Goal: Task Accomplishment & Management: Use online tool/utility

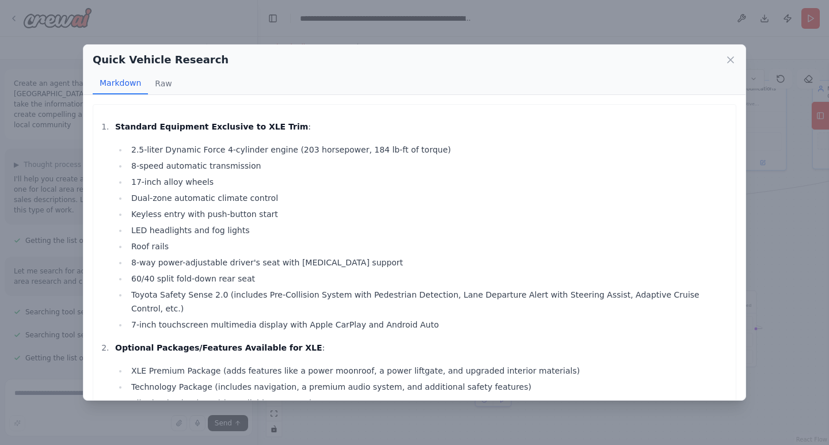
click at [526, 143] on li "2.5-liter Dynamic Force 4-cylinder engine (203 horsepower, 184 lb-ft of torque)" at bounding box center [429, 150] width 602 height 14
click at [731, 62] on icon at bounding box center [731, 60] width 12 height 12
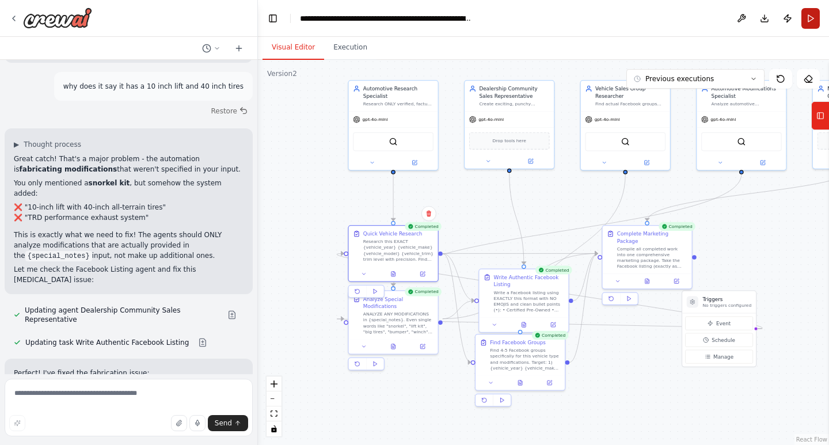
click at [813, 12] on button "Run" at bounding box center [811, 18] width 18 height 21
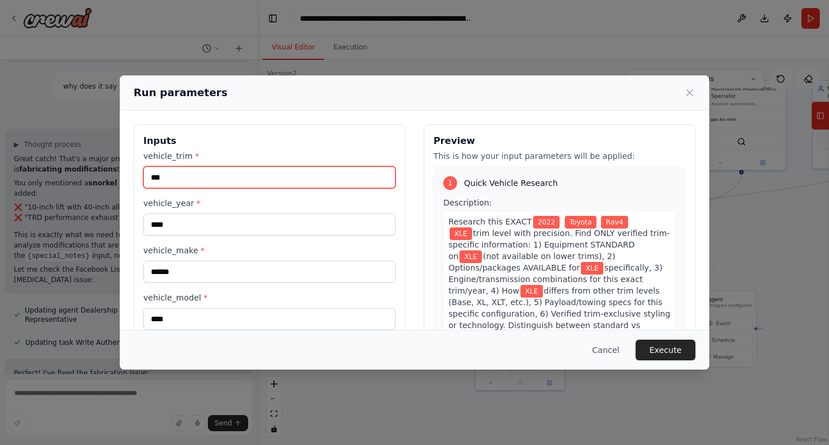
click at [304, 173] on input "***" at bounding box center [269, 177] width 252 height 22
click at [298, 174] on input "***" at bounding box center [269, 177] width 252 height 22
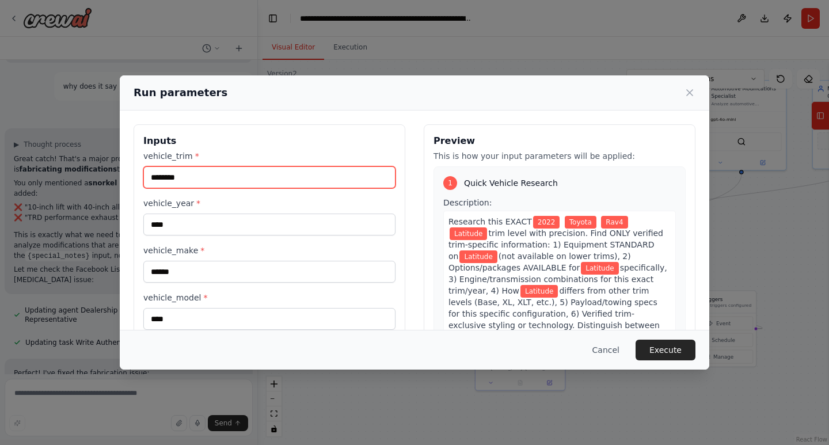
type input "********"
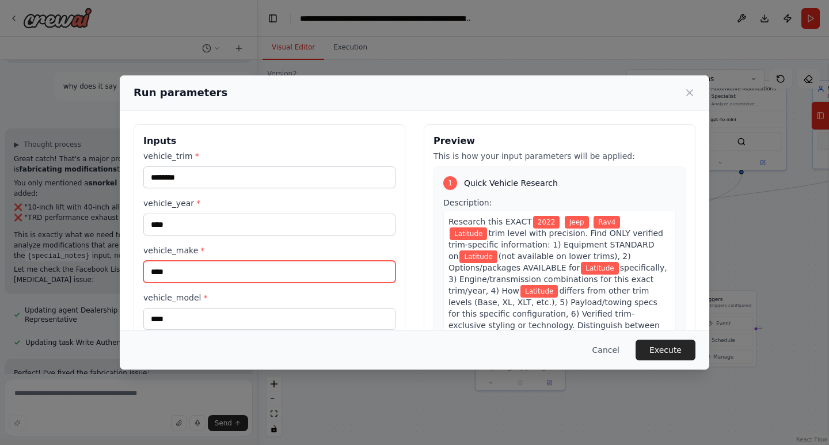
type input "****"
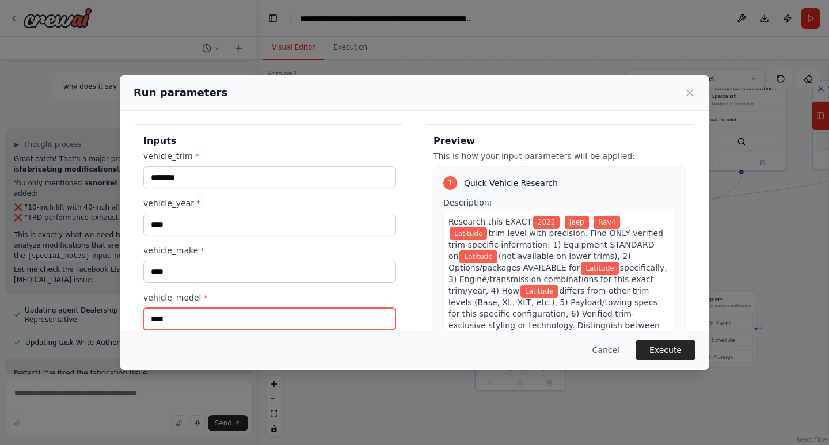
scroll to position [1, 0]
type input "*******"
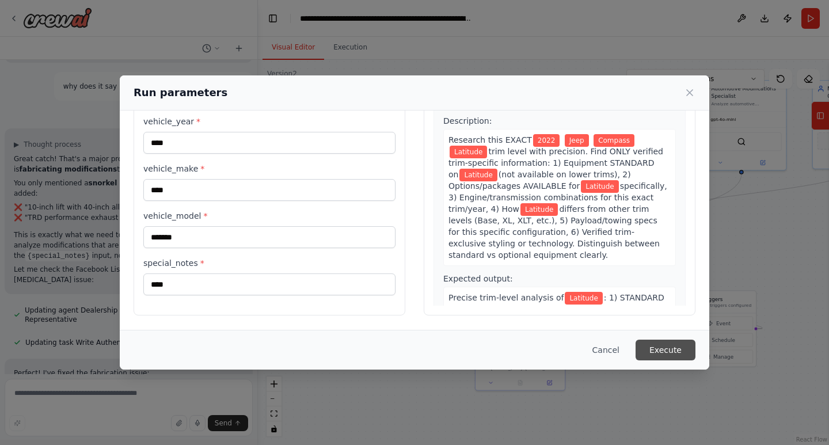
drag, startPoint x: 671, startPoint y: 361, endPoint x: 671, endPoint y: 355, distance: 6.3
click at [671, 355] on div "Cancel Execute" at bounding box center [415, 350] width 590 height 40
click at [671, 355] on button "Execute" at bounding box center [666, 350] width 60 height 21
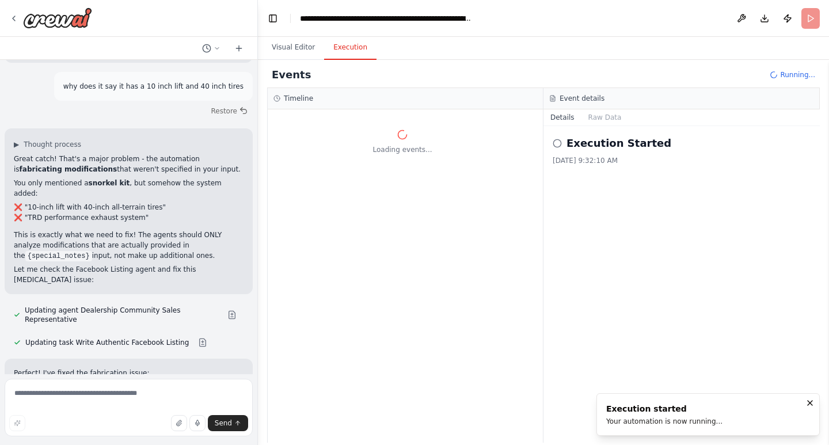
scroll to position [0, 0]
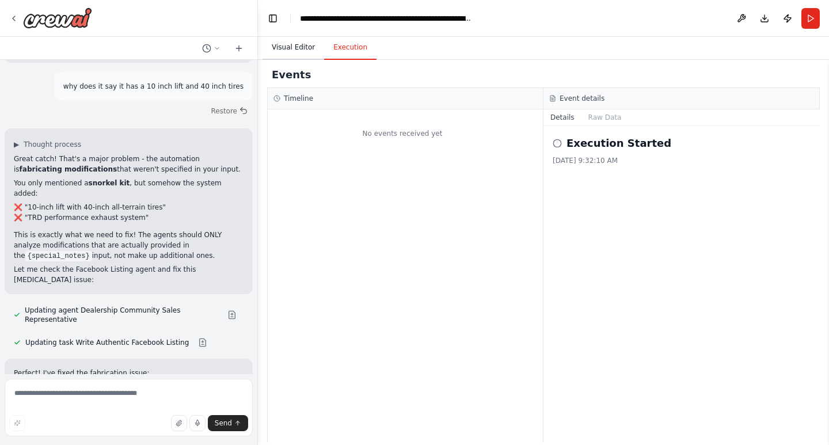
click at [278, 47] on button "Visual Editor" at bounding box center [294, 48] width 62 height 24
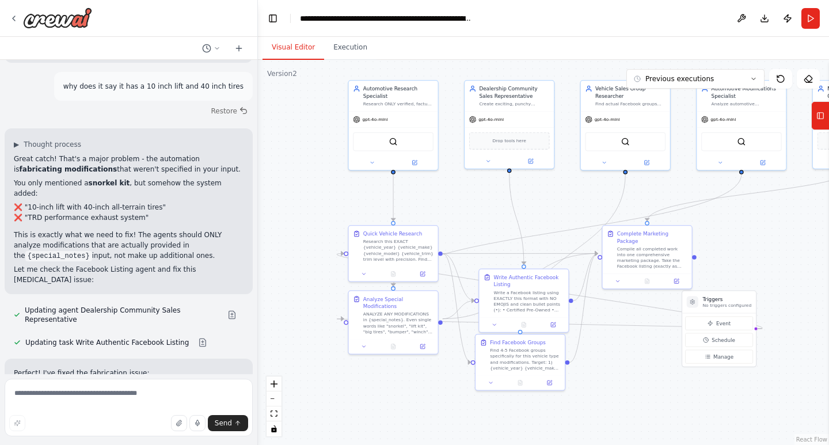
click at [295, 140] on div ".deletable-edge-delete-btn { width: 20px; height: 20px; border: 0px solid #ffff…" at bounding box center [543, 252] width 571 height 385
click at [308, 154] on div ".deletable-edge-delete-btn { width: 20px; height: 20px; border: 0px solid #ffff…" at bounding box center [543, 252] width 571 height 385
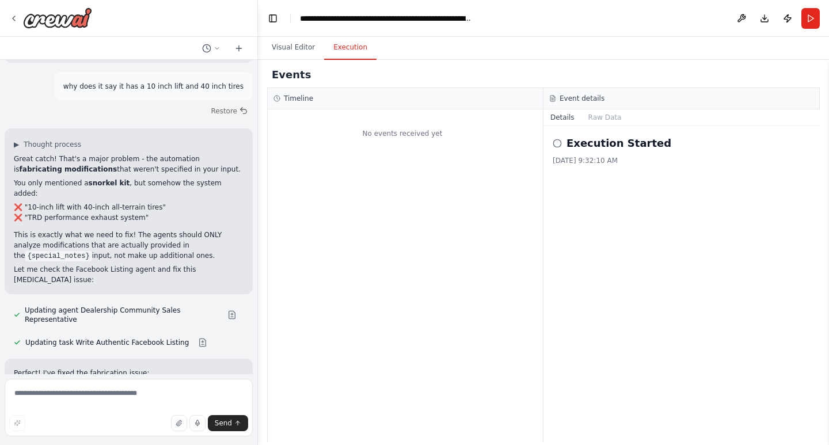
click at [356, 52] on button "Execution" at bounding box center [350, 48] width 52 height 24
click at [295, 54] on button "Visual Editor" at bounding box center [294, 48] width 62 height 24
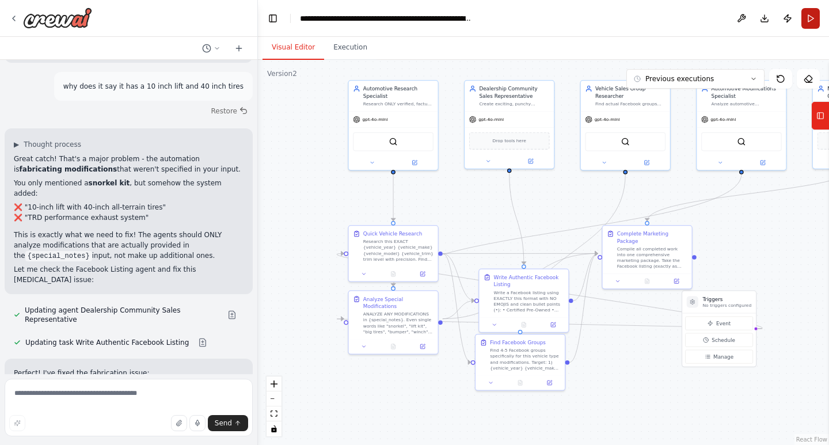
click at [814, 22] on button "Run" at bounding box center [811, 18] width 18 height 21
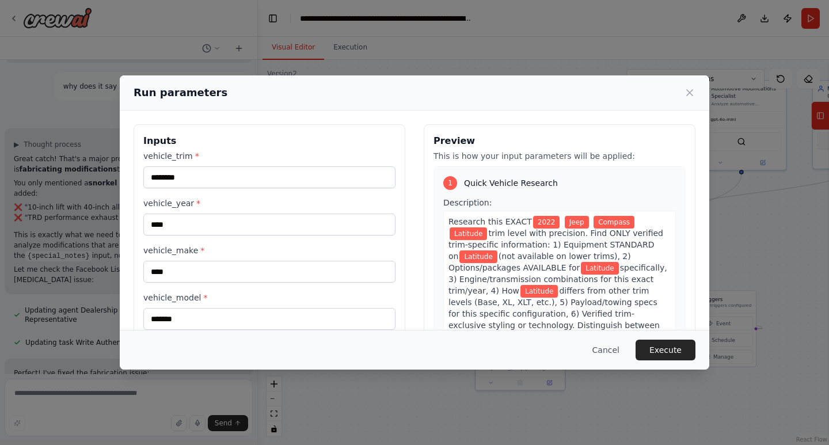
scroll to position [81, 0]
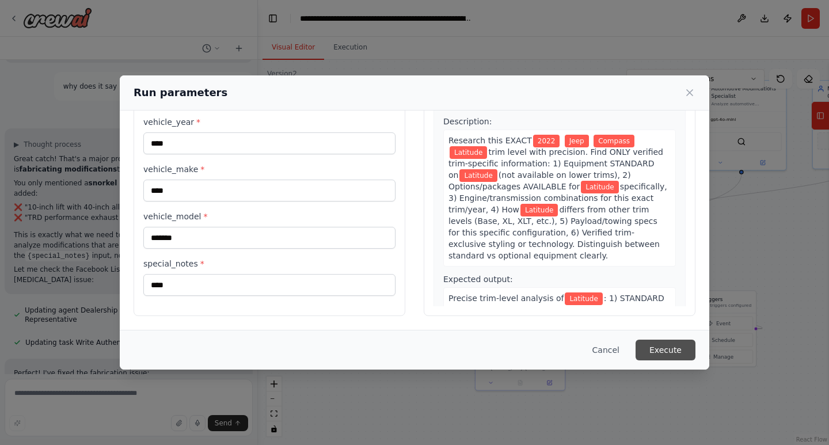
click at [659, 343] on button "Execute" at bounding box center [666, 350] width 60 height 21
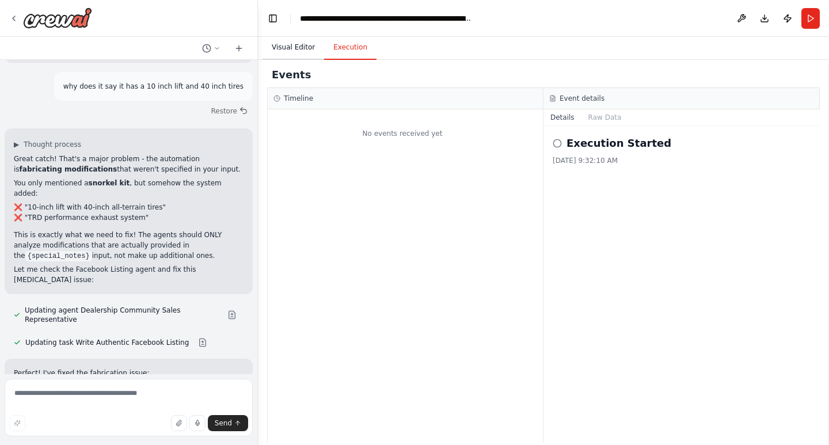
click at [286, 41] on button "Visual Editor" at bounding box center [294, 48] width 62 height 24
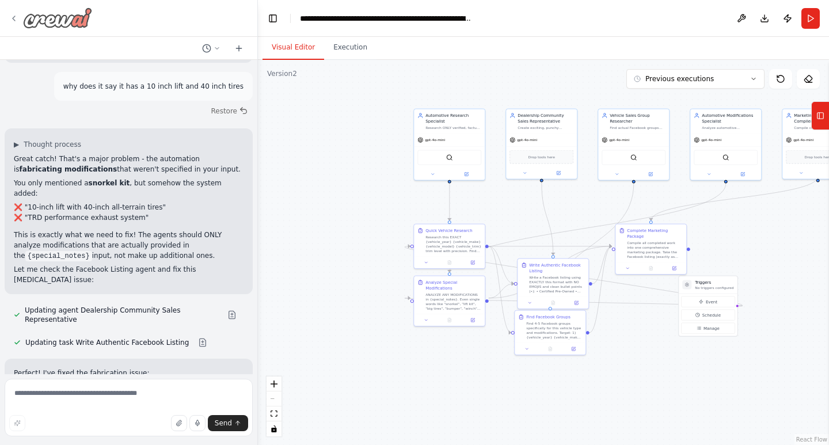
click at [11, 14] on icon at bounding box center [13, 18] width 9 height 9
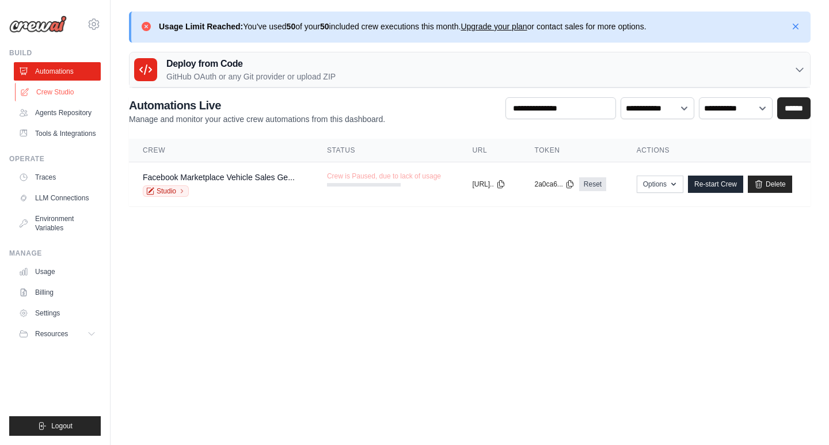
click at [69, 89] on link "Crew Studio" at bounding box center [58, 92] width 87 height 18
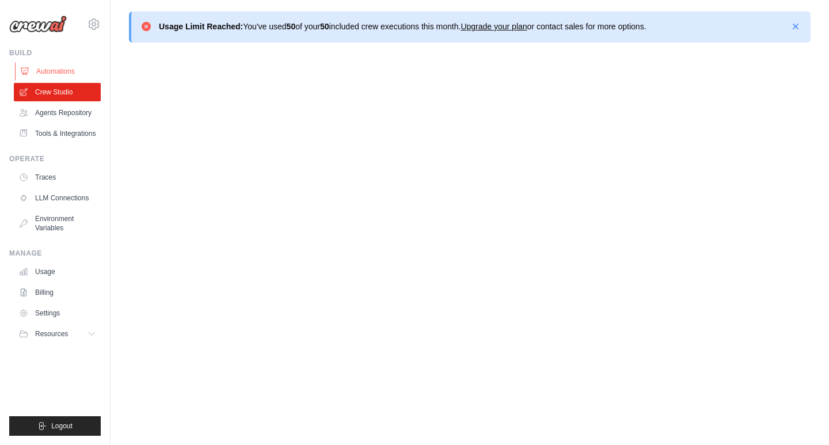
click at [64, 68] on link "Automations" at bounding box center [58, 71] width 87 height 18
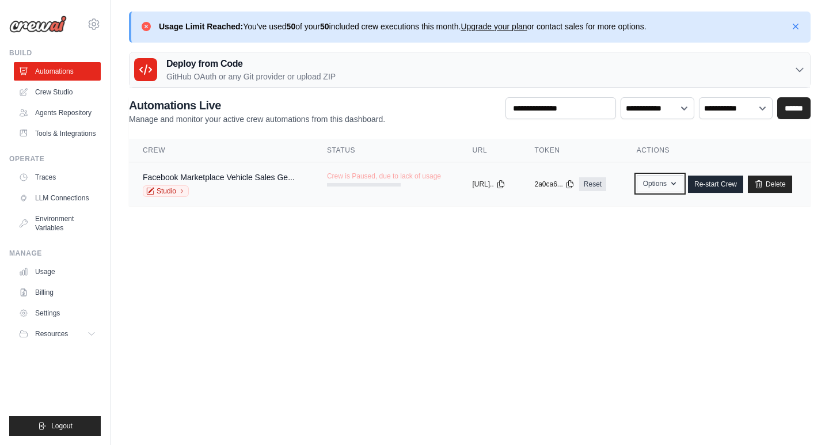
click at [684, 180] on button "Options" at bounding box center [660, 183] width 47 height 17
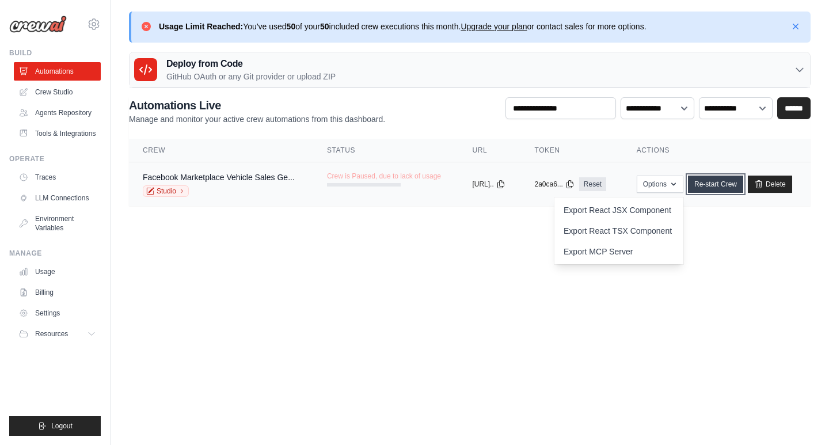
click at [743, 183] on link "Re-start Crew" at bounding box center [715, 184] width 55 height 17
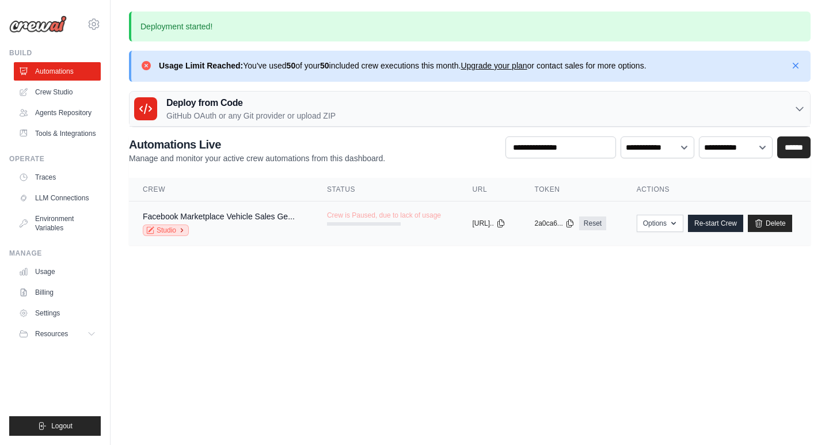
click at [160, 229] on link "Studio" at bounding box center [166, 231] width 46 height 12
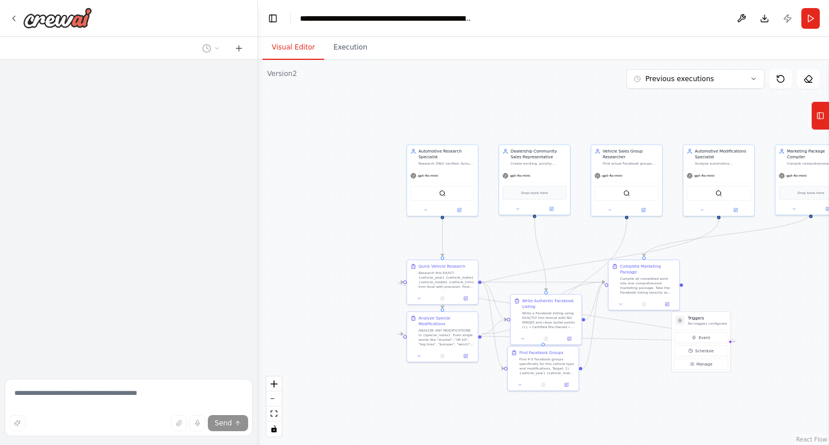
drag, startPoint x: 712, startPoint y: 264, endPoint x: 548, endPoint y: 219, distance: 170.2
click at [548, 219] on div ".deletable-edge-delete-btn { width: 20px; height: 20px; border: 0px solid #ffff…" at bounding box center [543, 252] width 571 height 385
click at [812, 22] on button "Run" at bounding box center [811, 18] width 18 height 21
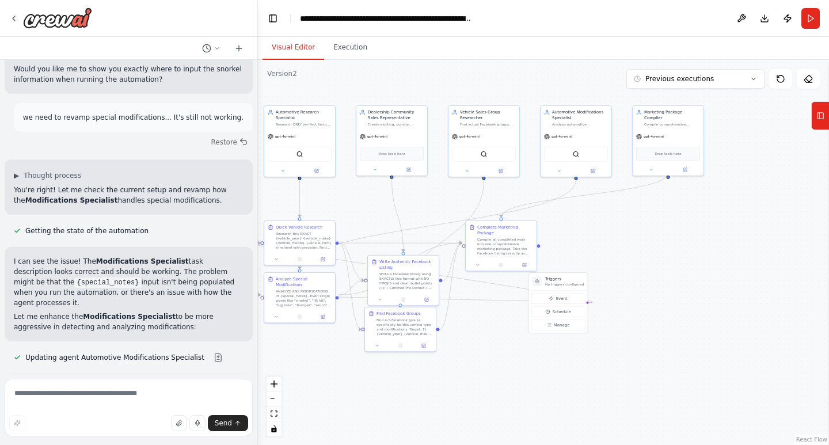
scroll to position [34228, 0]
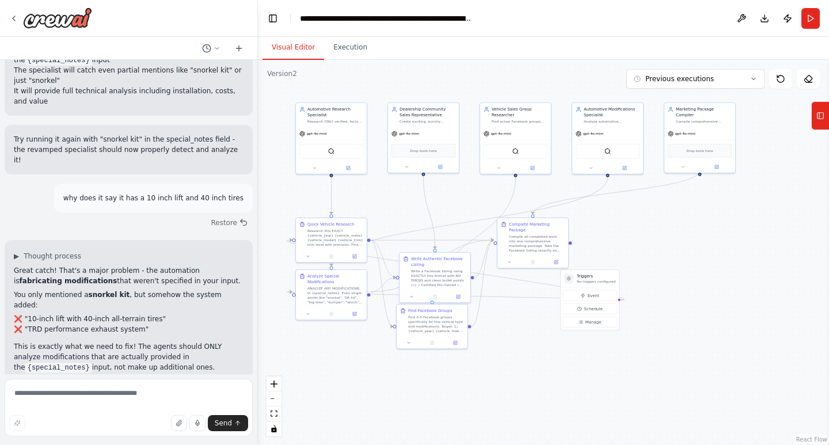
drag, startPoint x: 768, startPoint y: 271, endPoint x: 657, endPoint y: 233, distance: 117.7
click at [657, 233] on div ".deletable-edge-delete-btn { width: 20px; height: 20px; border: 0px solid #ffff…" at bounding box center [543, 252] width 571 height 385
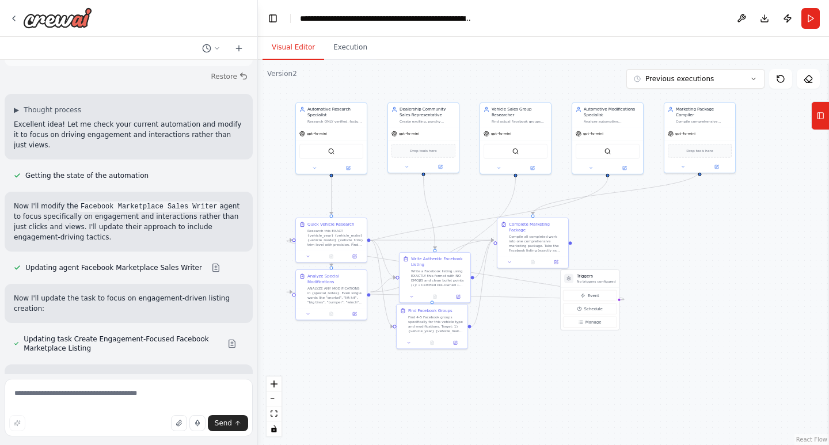
scroll to position [2976, 0]
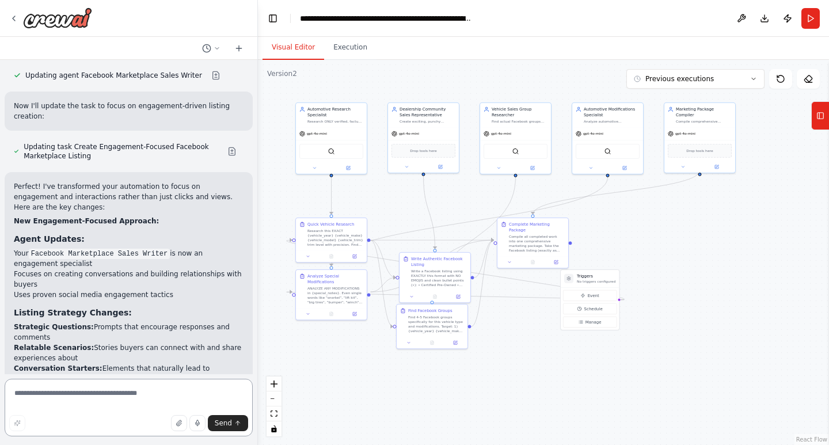
click at [114, 388] on textarea at bounding box center [129, 408] width 248 height 58
click at [115, 390] on textarea at bounding box center [129, 408] width 248 height 58
click at [422, 323] on div "Find 4-5 Facebook groups specifically for this vehicle type and modifications. …" at bounding box center [436, 323] width 56 height 18
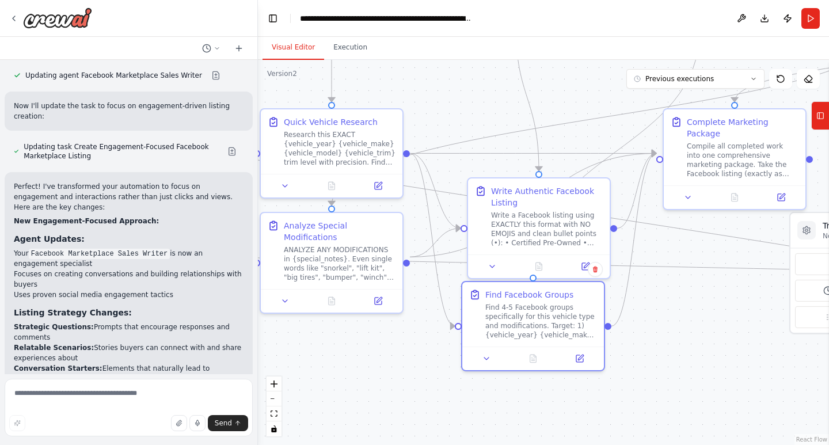
drag, startPoint x: 642, startPoint y: 408, endPoint x: 775, endPoint y: 405, distance: 133.1
click at [775, 405] on div ".deletable-edge-delete-btn { width: 20px; height: 20px; border: 0px solid #ffff…" at bounding box center [543, 252] width 571 height 385
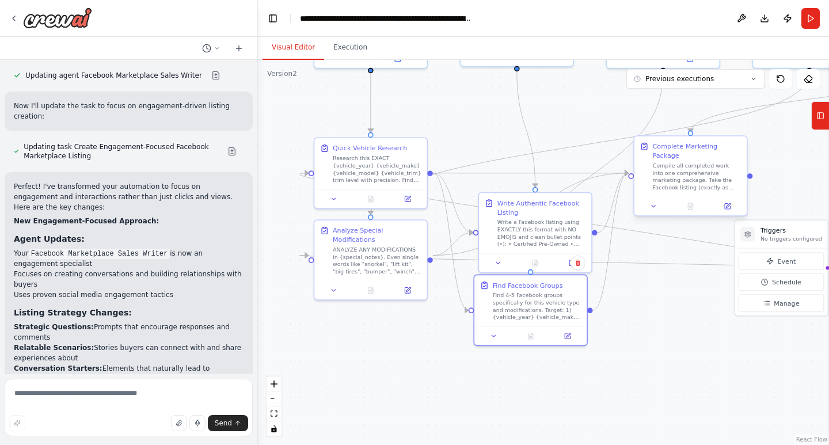
click at [677, 163] on div "Compile all completed work into one comprehensive marketing package. Take the F…" at bounding box center [697, 176] width 89 height 29
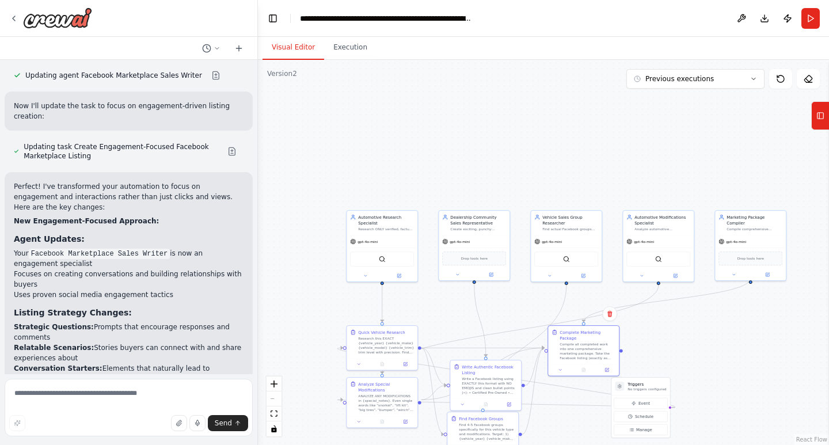
drag, startPoint x: 624, startPoint y: 468, endPoint x: 579, endPoint y: 385, distance: 93.8
click at [597, 445] on html "Create an agent that searches the local area of cottage grove and in a 1000 mil…" at bounding box center [414, 222] width 829 height 445
click at [12, 15] on icon at bounding box center [13, 18] width 9 height 9
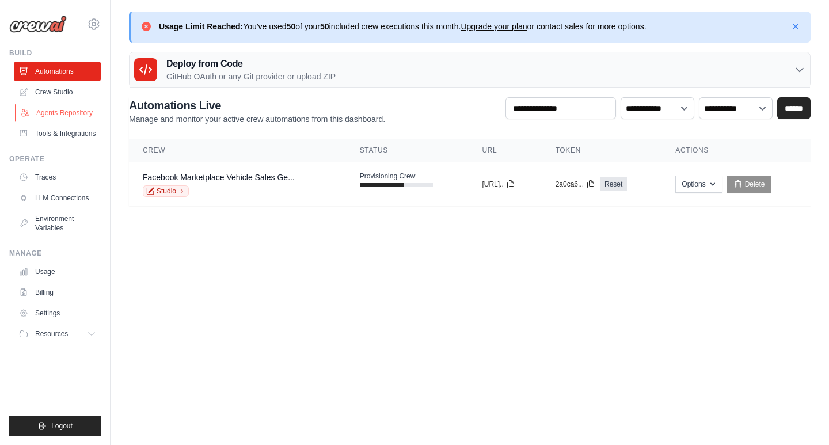
click at [76, 109] on link "Agents Repository" at bounding box center [58, 113] width 87 height 18
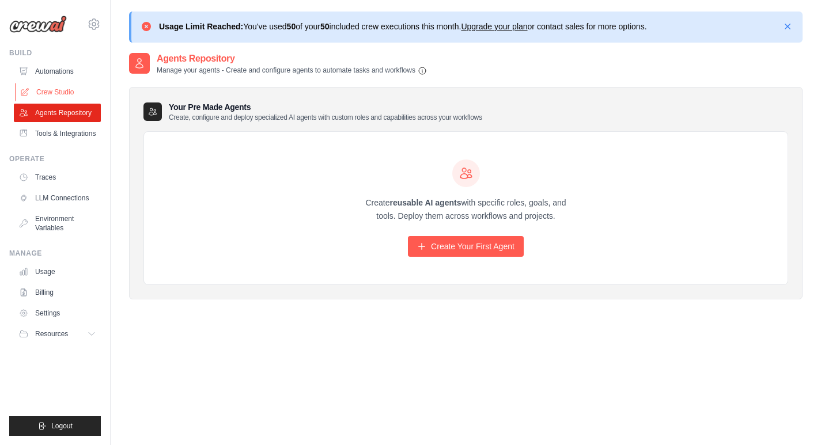
click at [68, 86] on link "Crew Studio" at bounding box center [58, 92] width 87 height 18
click at [66, 96] on link "Crew Studio" at bounding box center [58, 92] width 87 height 18
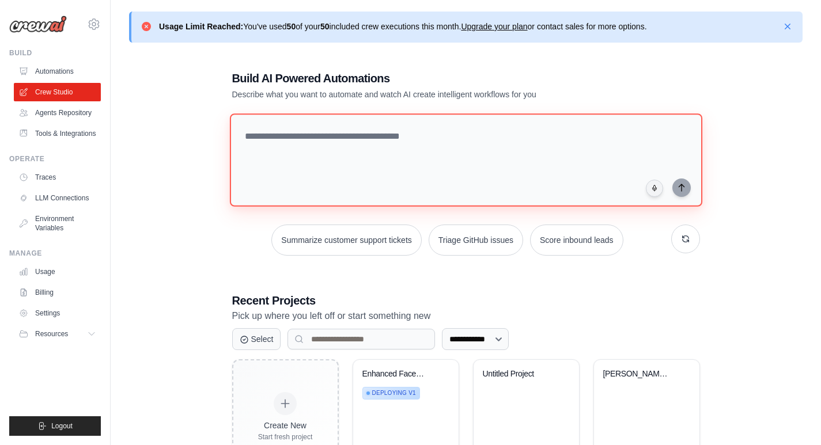
click at [318, 136] on textarea at bounding box center [465, 159] width 472 height 93
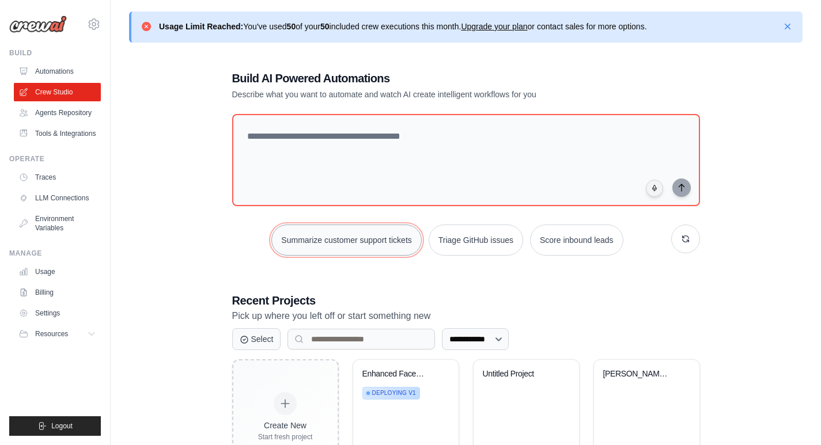
click at [340, 248] on button "Summarize customer support tickets" at bounding box center [346, 240] width 150 height 31
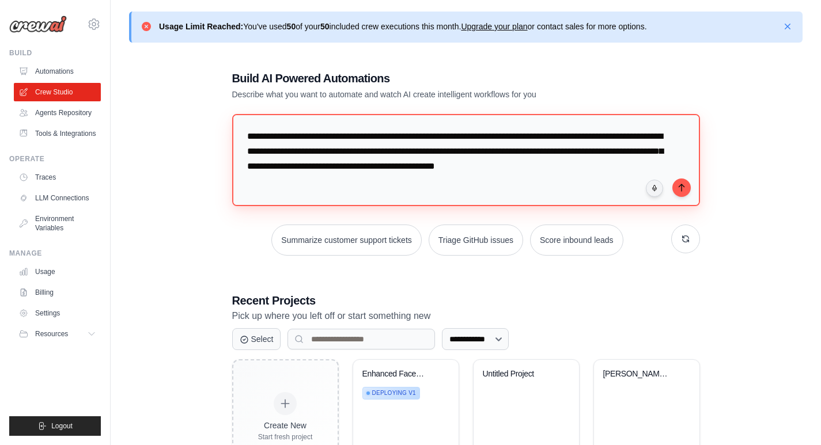
drag, startPoint x: 386, startPoint y: 185, endPoint x: 218, endPoint y: 111, distance: 184.1
click at [218, 111] on div "**********" at bounding box center [465, 401] width 495 height 699
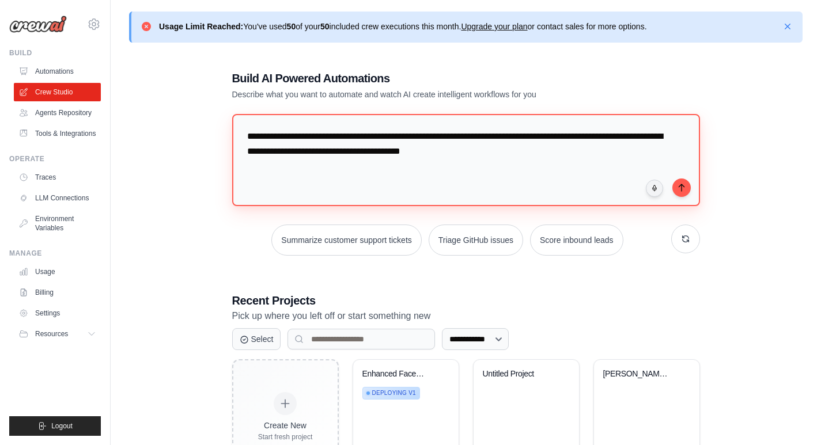
type textarea "**********"
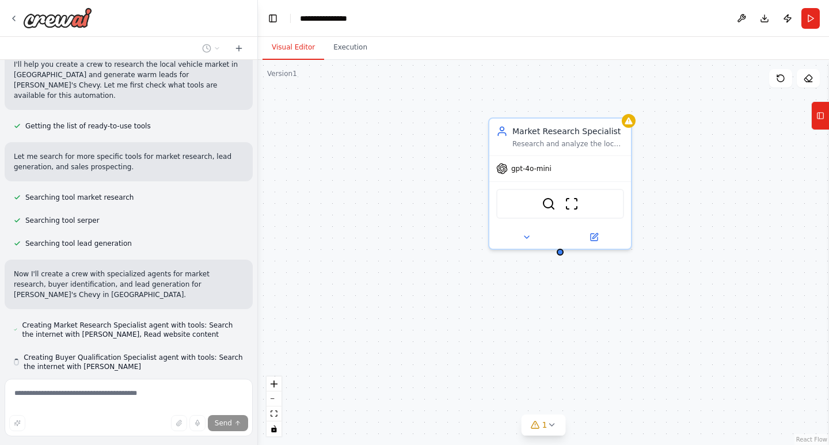
scroll to position [126, 0]
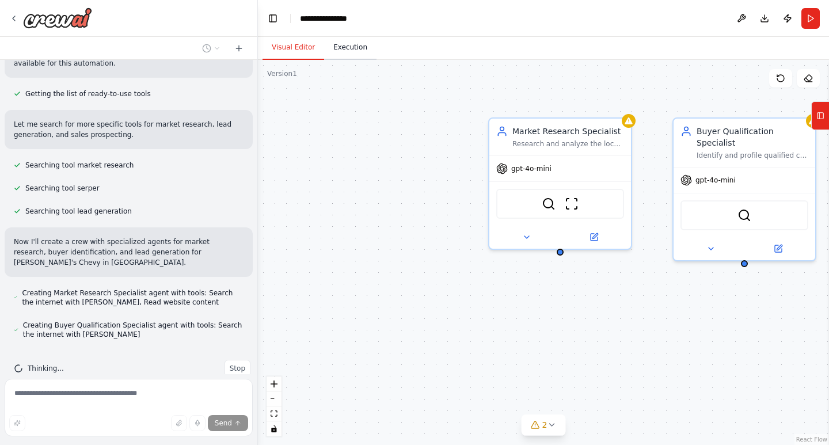
click at [347, 52] on button "Execution" at bounding box center [350, 48] width 52 height 24
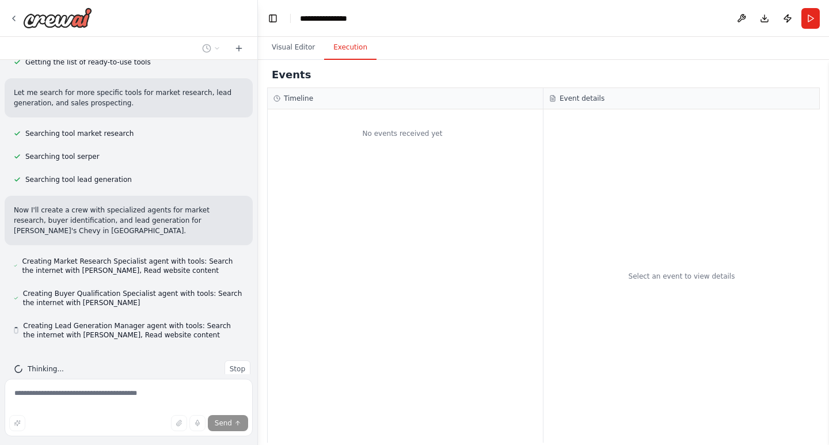
scroll to position [158, 0]
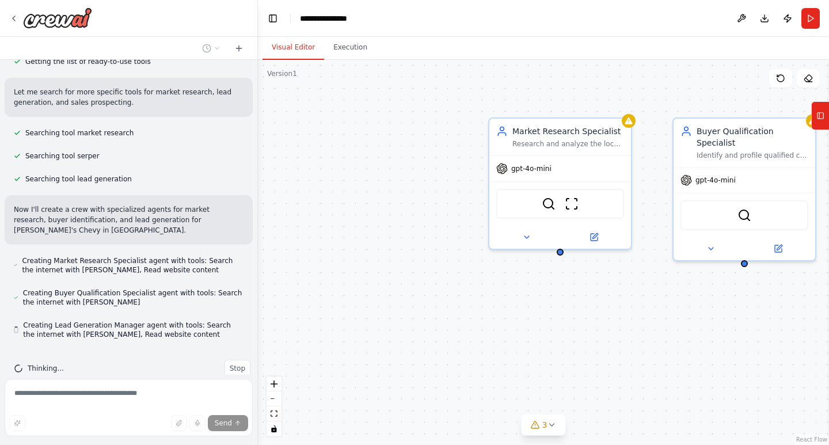
click at [309, 44] on button "Visual Editor" at bounding box center [294, 48] width 62 height 24
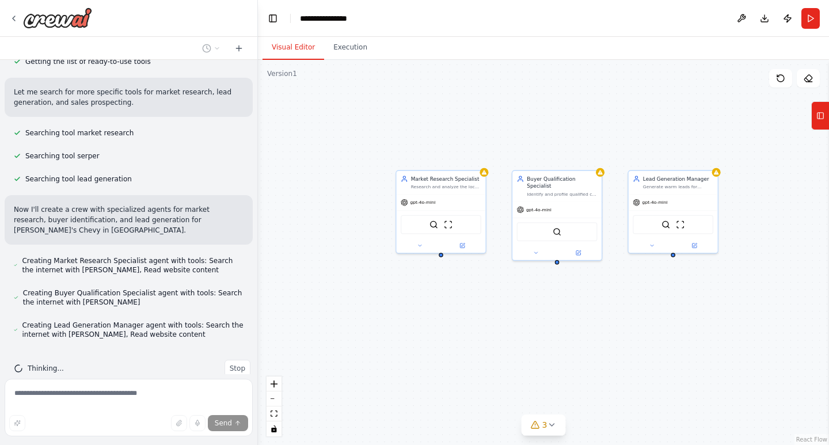
drag, startPoint x: 654, startPoint y: 345, endPoint x: 604, endPoint y: 323, distance: 54.7
click at [604, 323] on div "Market Research Specialist Research and analyze the local vehicle market in {lo…" at bounding box center [543, 252] width 571 height 385
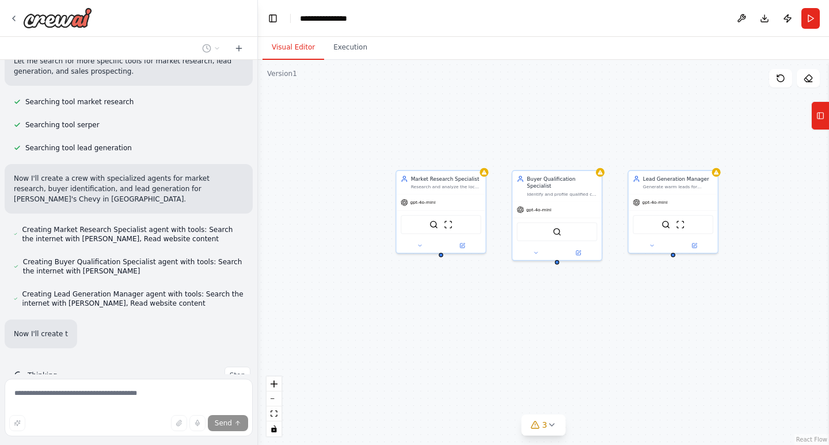
scroll to position [196, 0]
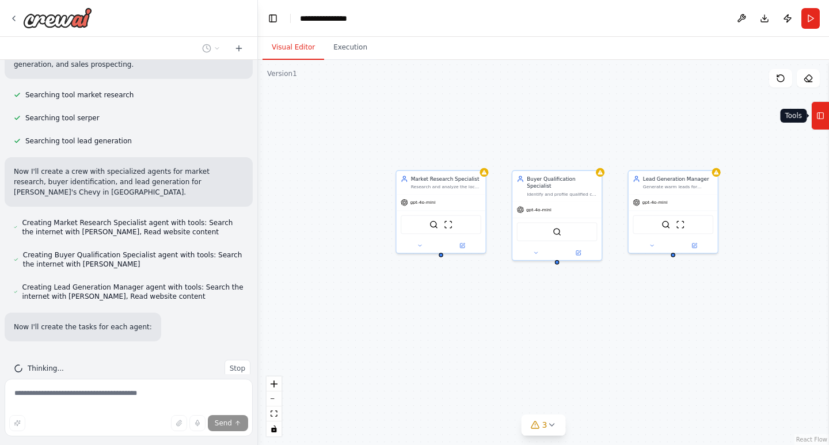
click at [821, 109] on icon at bounding box center [821, 116] width 8 height 18
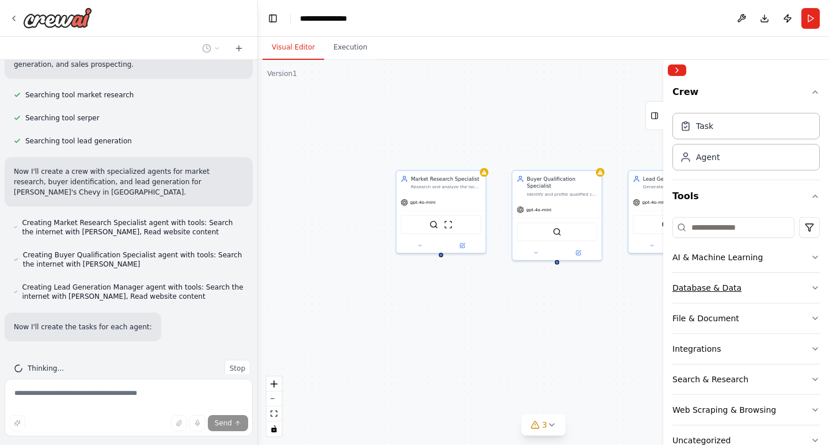
scroll to position [29, 0]
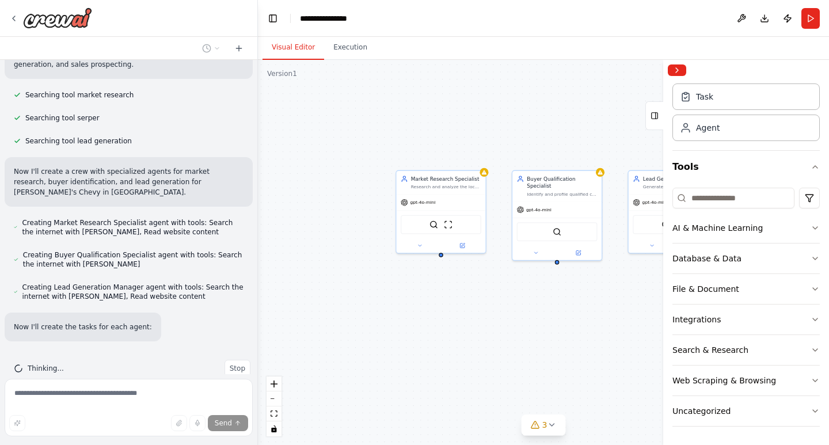
click at [812, 375] on div "Crew Task Agent Tools AI & Machine Learning Database & Data File & Document Int…" at bounding box center [746, 263] width 166 height 365
click at [811, 379] on icon "button" at bounding box center [815, 380] width 9 height 9
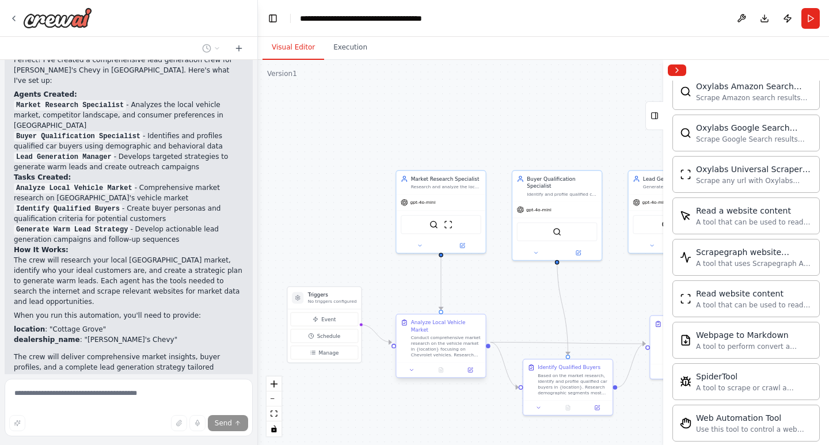
scroll to position [674, 0]
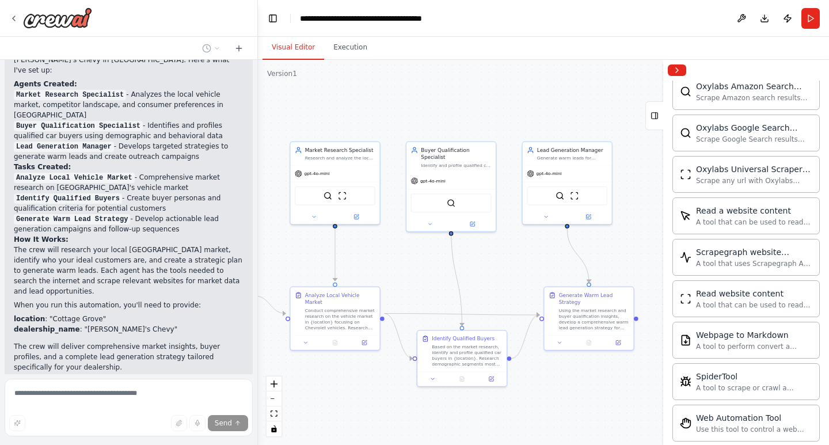
drag, startPoint x: 591, startPoint y: 310, endPoint x: 485, endPoint y: 281, distance: 109.8
click at [485, 281] on div ".deletable-edge-delete-btn { width: 20px; height: 20px; border: 0px solid #ffff…" at bounding box center [543, 252] width 571 height 385
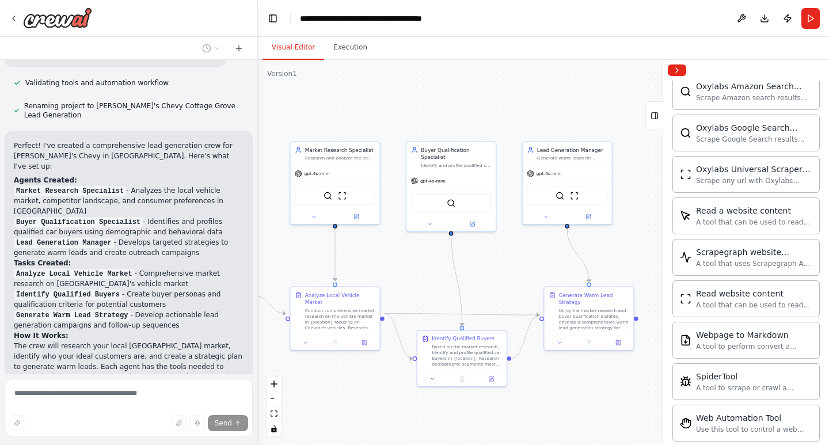
scroll to position [576, 0]
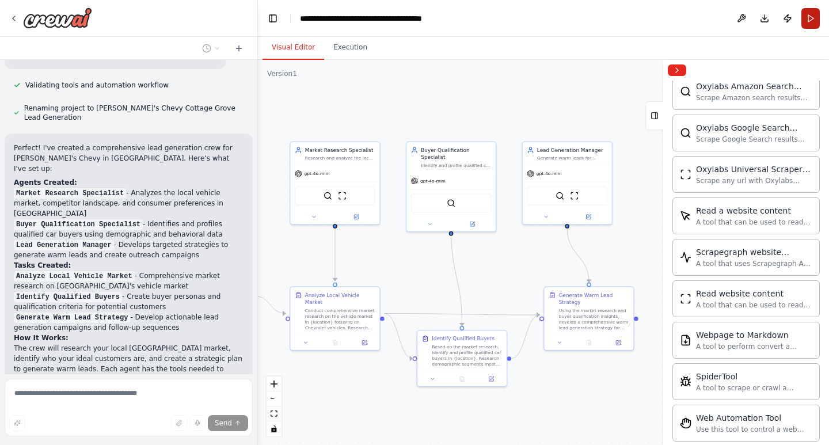
click at [806, 14] on button "Run" at bounding box center [811, 18] width 18 height 21
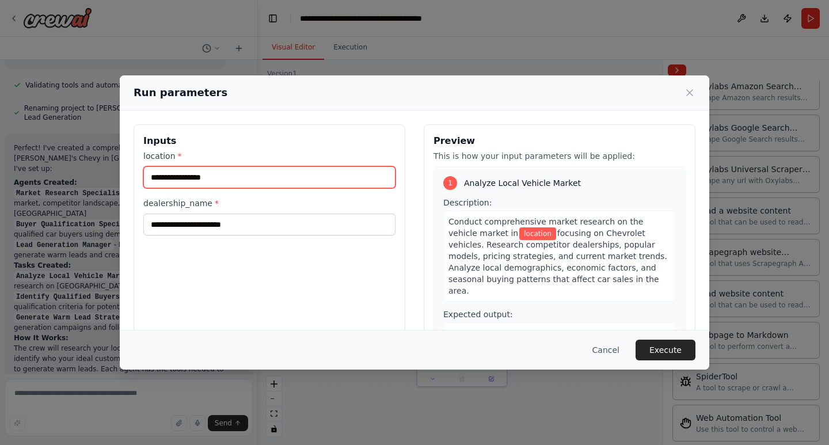
click at [221, 183] on input "location *" at bounding box center [269, 177] width 252 height 22
type input "**********"
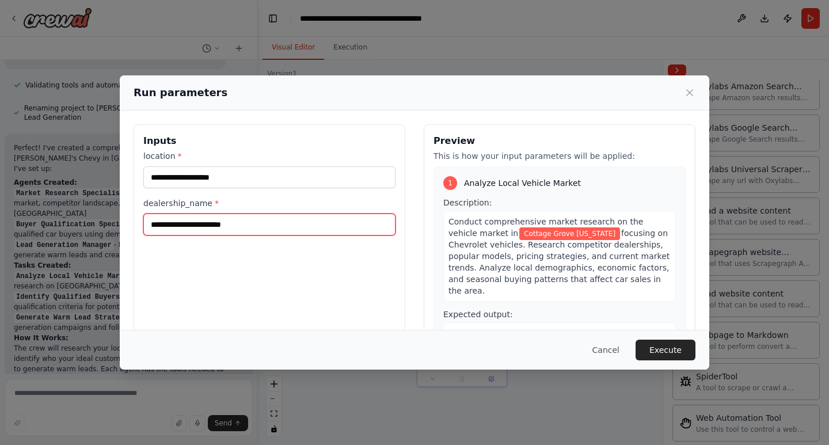
click at [240, 216] on input "dealership_name *" at bounding box center [269, 225] width 252 height 22
type input "**********"
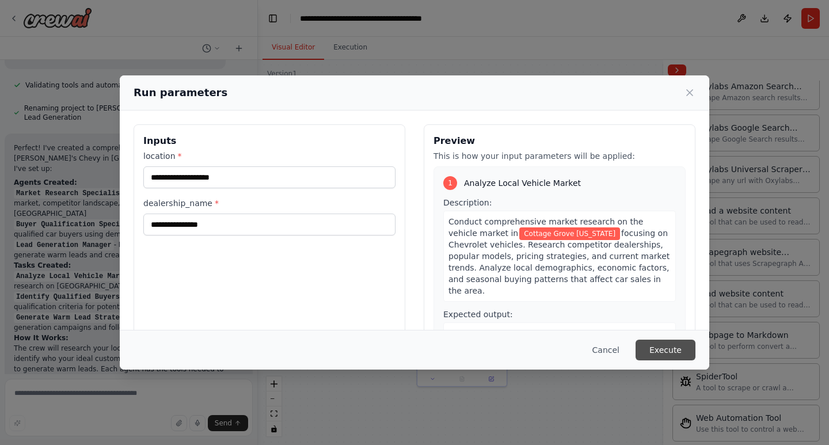
click at [677, 353] on button "Execute" at bounding box center [666, 350] width 60 height 21
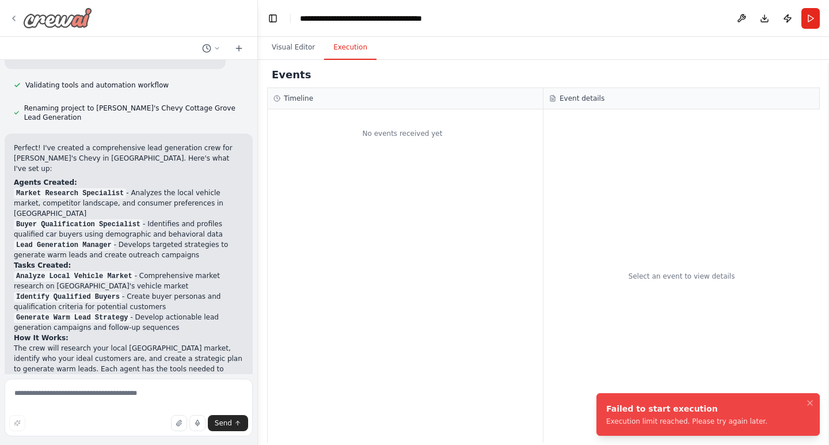
click at [10, 16] on icon at bounding box center [13, 18] width 9 height 9
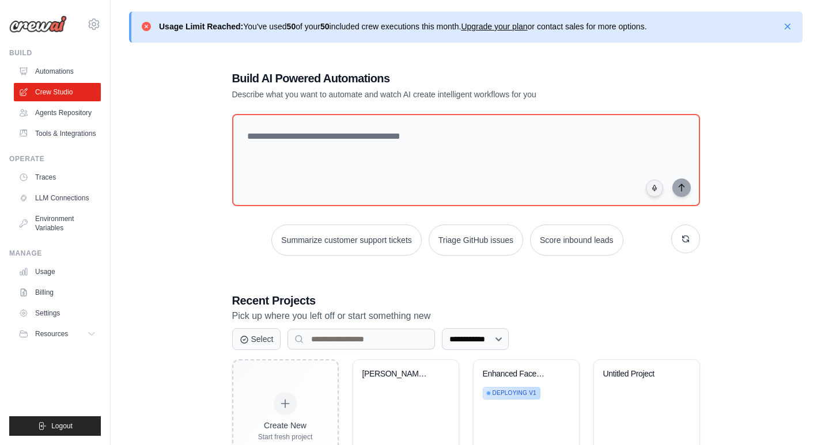
scroll to position [192, 0]
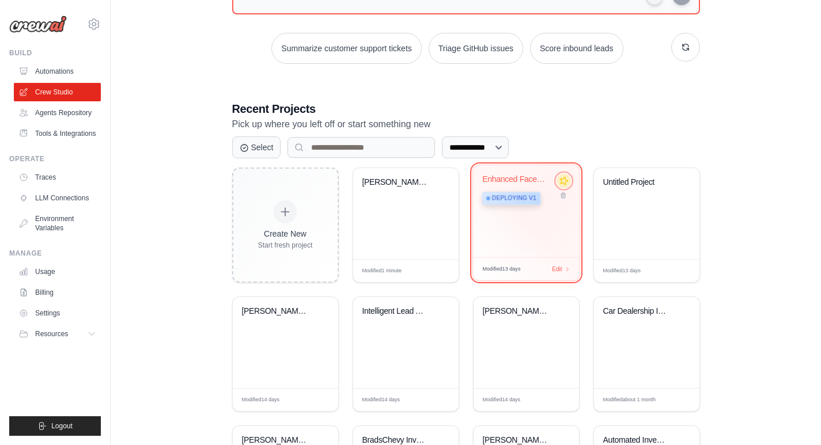
click at [566, 183] on icon at bounding box center [563, 180] width 9 height 9
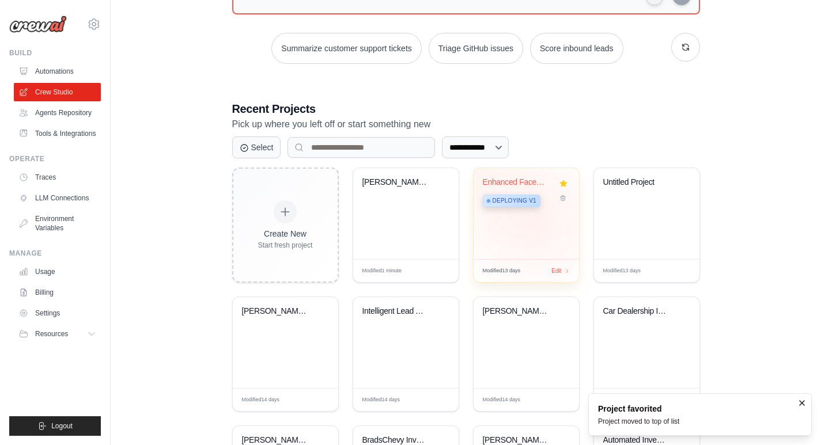
click at [534, 229] on div "Enhanced Facebook Vehicle Listing G... Deploying v1" at bounding box center [525, 213] width 105 height 91
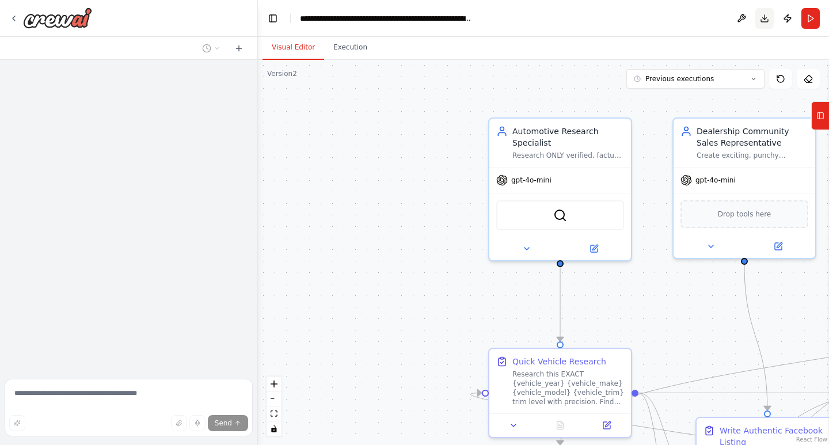
click at [767, 17] on button "Download" at bounding box center [765, 18] width 18 height 21
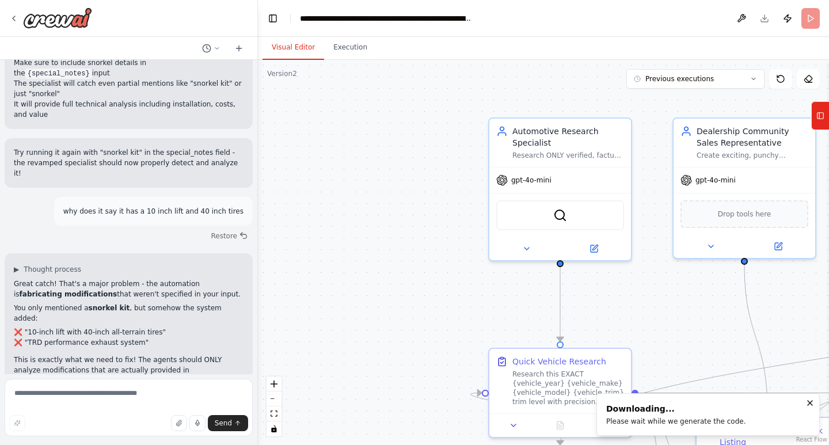
scroll to position [34228, 0]
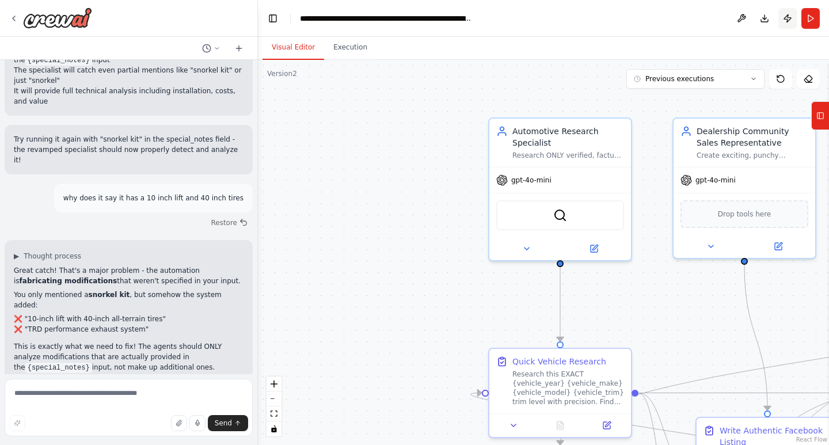
click at [790, 16] on button "Publish" at bounding box center [788, 18] width 18 height 21
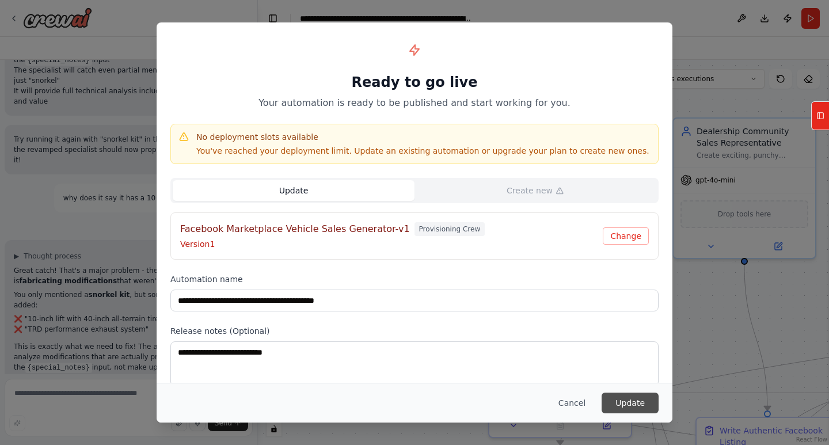
click at [631, 401] on button "Update" at bounding box center [630, 403] width 57 height 21
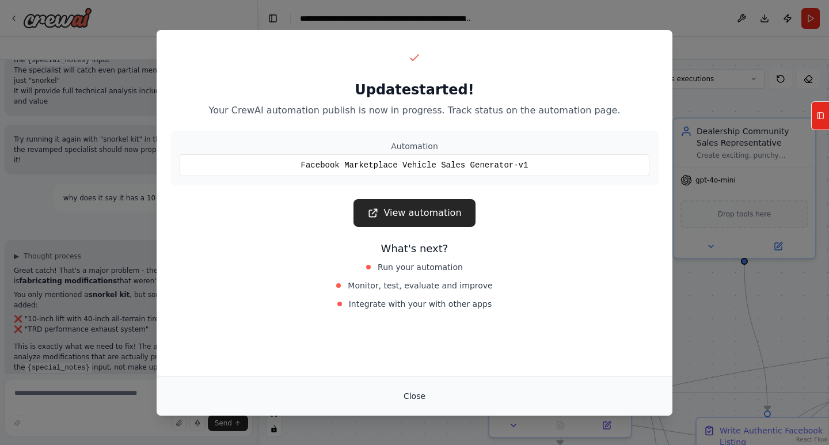
click at [419, 396] on button "Close" at bounding box center [414, 396] width 40 height 21
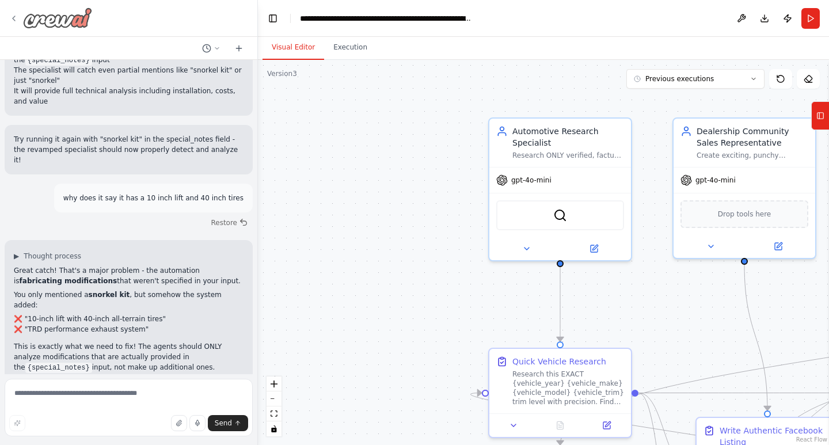
click at [14, 15] on icon at bounding box center [13, 18] width 9 height 9
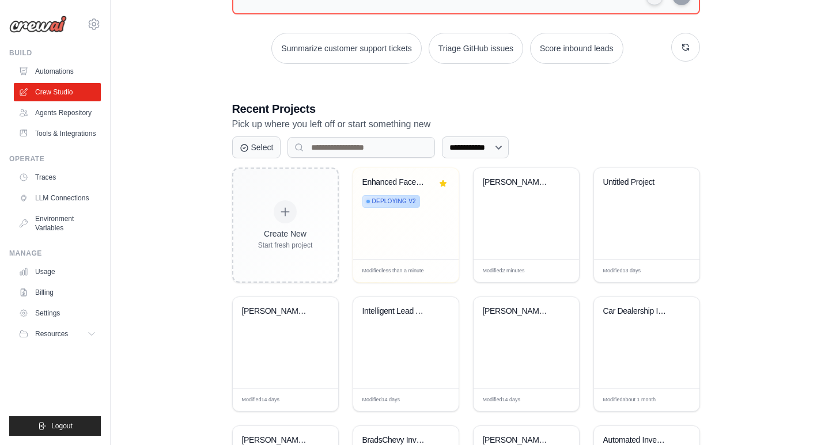
click at [793, 59] on div "**********" at bounding box center [465, 209] width 673 height 699
click at [98, 28] on icon at bounding box center [94, 24] width 14 height 14
click at [145, 77] on span "Settings" at bounding box center [143, 72] width 91 height 12
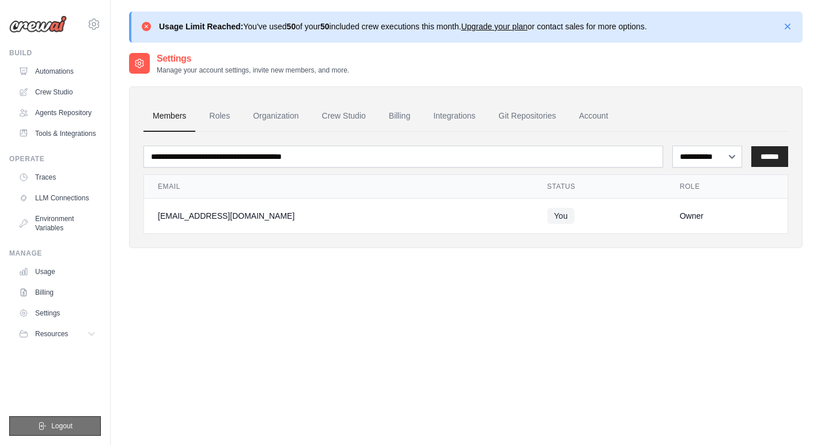
click at [86, 423] on button "Logout" at bounding box center [55, 426] width 92 height 20
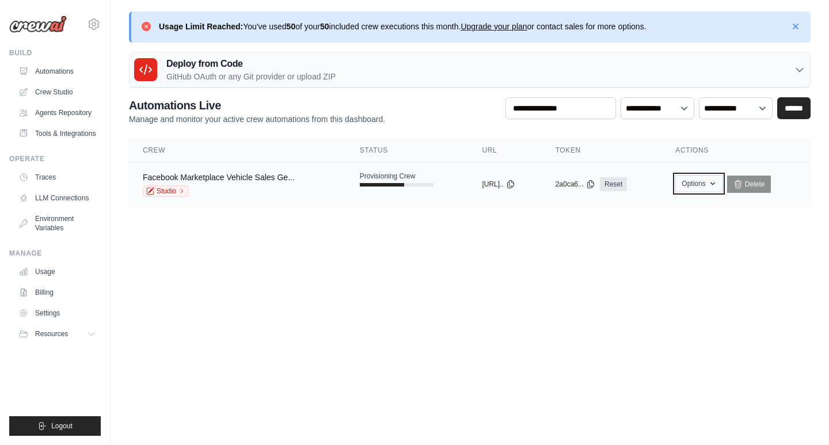
click at [711, 186] on button "Options" at bounding box center [699, 183] width 47 height 17
click at [711, 185] on button "Options" at bounding box center [699, 183] width 47 height 17
click at [515, 183] on icon at bounding box center [510, 183] width 9 height 9
click at [78, 426] on button "Logout" at bounding box center [55, 426] width 92 height 20
